Goal: Find specific page/section: Find specific page/section

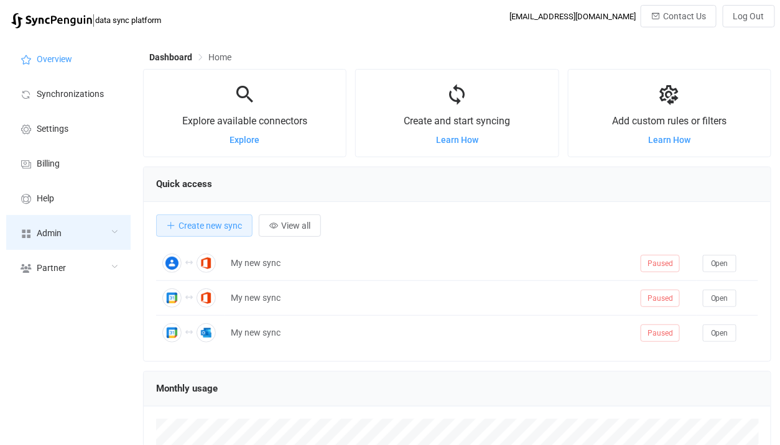
scroll to position [241, 628]
click at [91, 226] on div "Admin" at bounding box center [68, 232] width 124 height 35
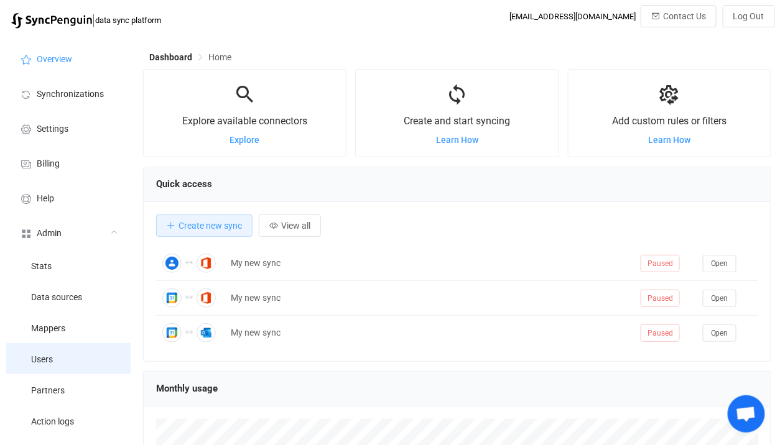
click at [58, 356] on li "Users" at bounding box center [68, 358] width 124 height 31
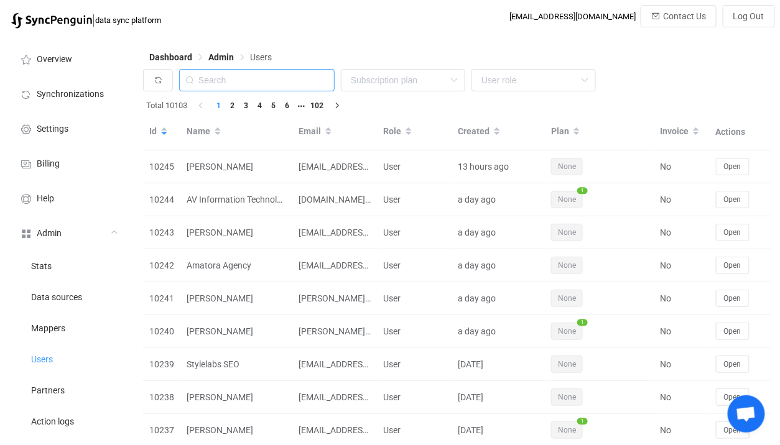
click at [254, 71] on input "text" at bounding box center [256, 80] width 155 height 22
paste input "[EMAIL_ADDRESS][DOMAIN_NAME]"
type input "[EMAIL_ADDRESS][DOMAIN_NAME]"
